Goal: Navigation & Orientation: Find specific page/section

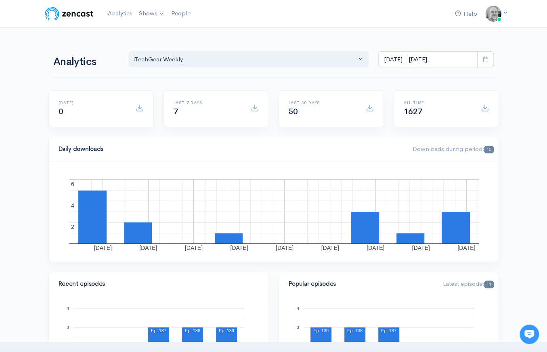
click at [398, 13] on div "Help Notifications View all Your profile Team settings Default team Current Log…" at bounding box center [274, 14] width 460 height 18
click at [75, 16] on img at bounding box center [69, 14] width 51 height 16
